Goal: Task Accomplishment & Management: Use online tool/utility

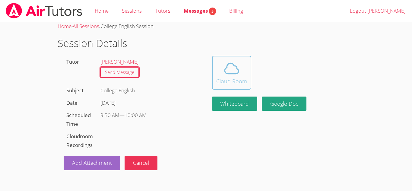
click at [239, 66] on icon at bounding box center [231, 68] width 17 height 17
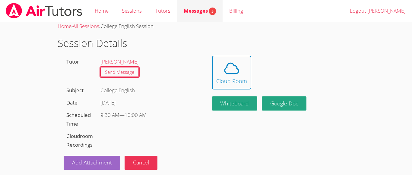
click at [202, 15] on div "Messages 5" at bounding box center [200, 11] width 32 height 9
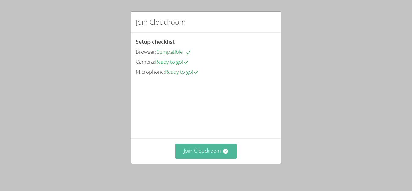
click at [216, 151] on button "Join Cloudroom" at bounding box center [206, 151] width 62 height 15
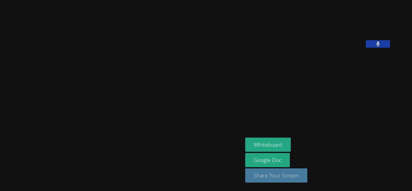
click at [282, 176] on button "Share Your Screen" at bounding box center [276, 175] width 62 height 14
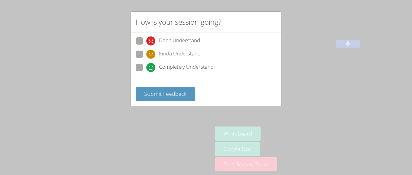
click at [144, 64] on label "Completely Understand" at bounding box center [175, 68] width 78 height 8
click at [146, 64] on input "Completely Understand" at bounding box center [148, 66] width 5 height 5
radio input "true"
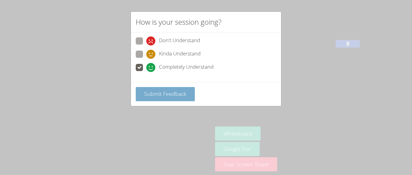
click at [177, 98] on button "Submit Feedback" at bounding box center [165, 94] width 59 height 14
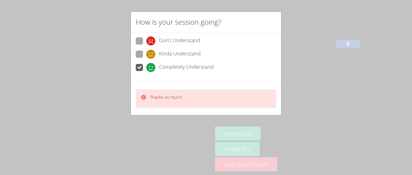
click at [178, 96] on p "Thanks so much!" at bounding box center [166, 97] width 32 height 6
click at [206, 100] on div "Thanks so much!" at bounding box center [206, 99] width 141 height 18
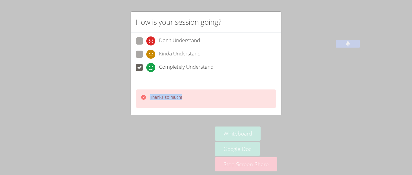
click at [206, 100] on div "Thanks so much!" at bounding box center [206, 99] width 141 height 18
click at [218, 104] on div "Thanks so much!" at bounding box center [206, 99] width 141 height 18
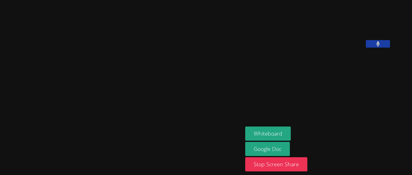
click at [390, 48] on button at bounding box center [378, 44] width 24 height 8
